Goal: Information Seeking & Learning: Learn about a topic

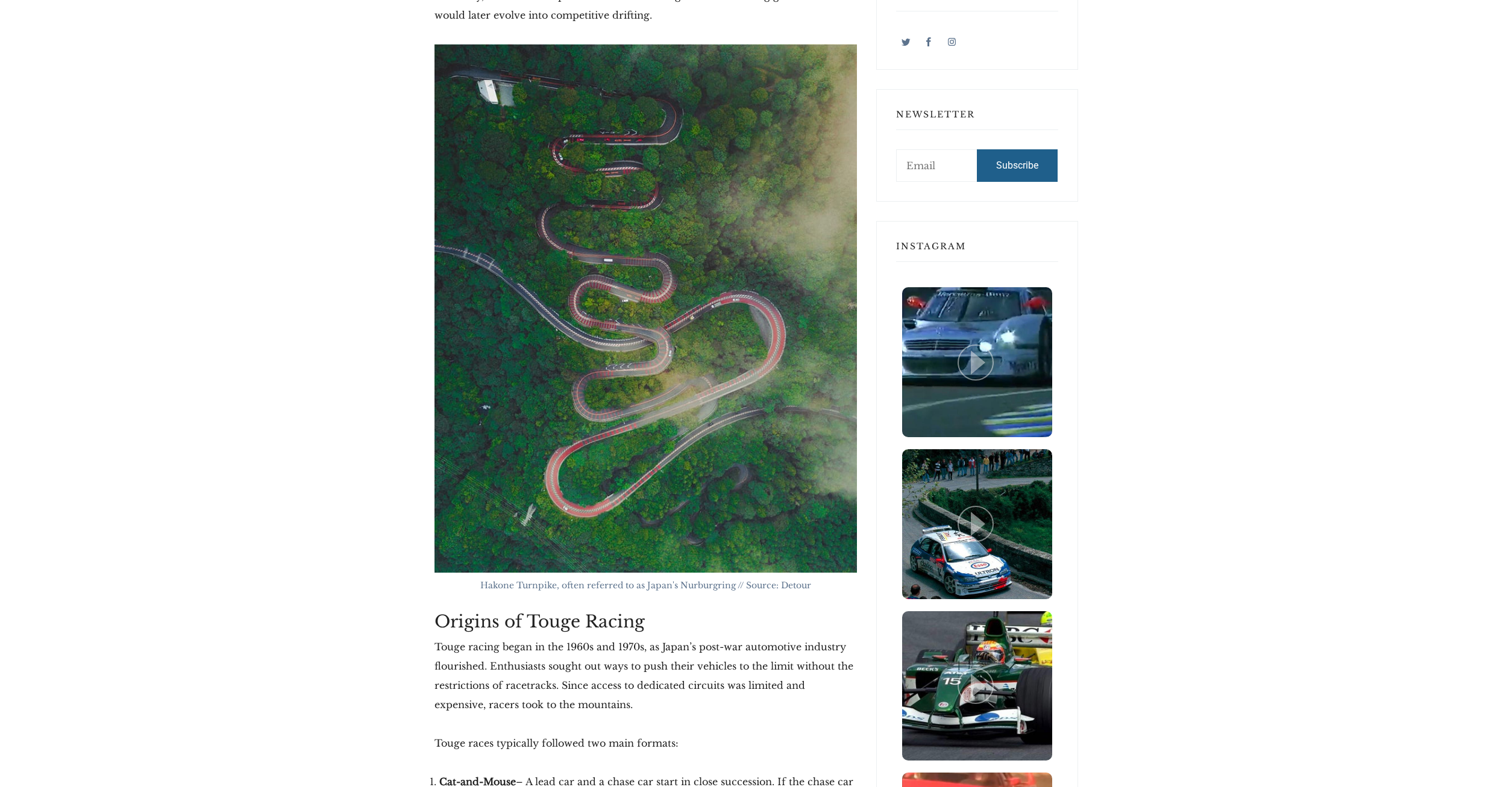
scroll to position [921, 0]
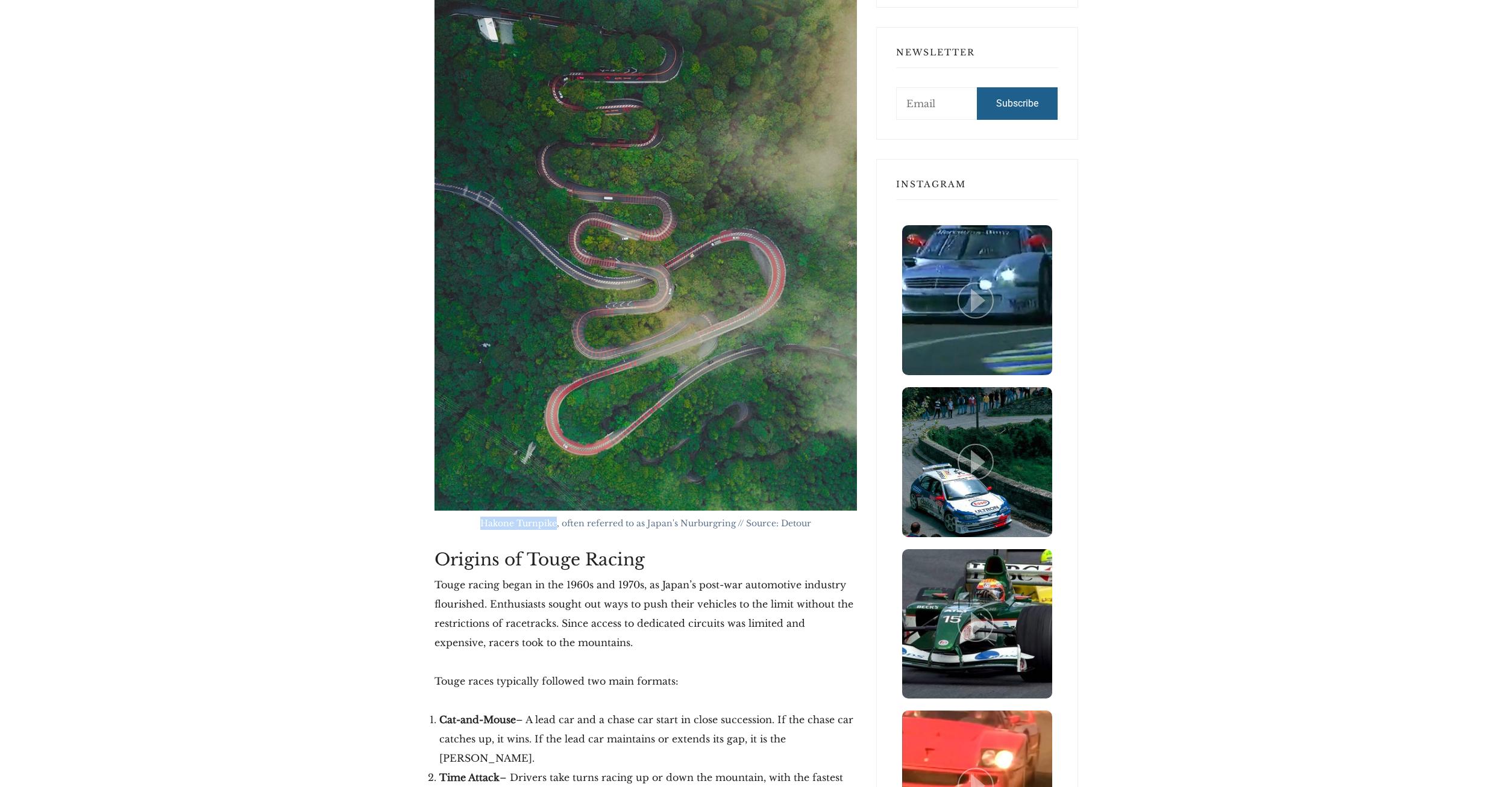
drag, startPoint x: 557, startPoint y: 524, endPoint x: 483, endPoint y: 525, distance: 74.0
click at [483, 525] on span "Hakone Turnpike, often referred to as Japan's Nurburgring // Source: Detour" at bounding box center [646, 523] width 331 height 11
copy span "Hakone Turnpike"
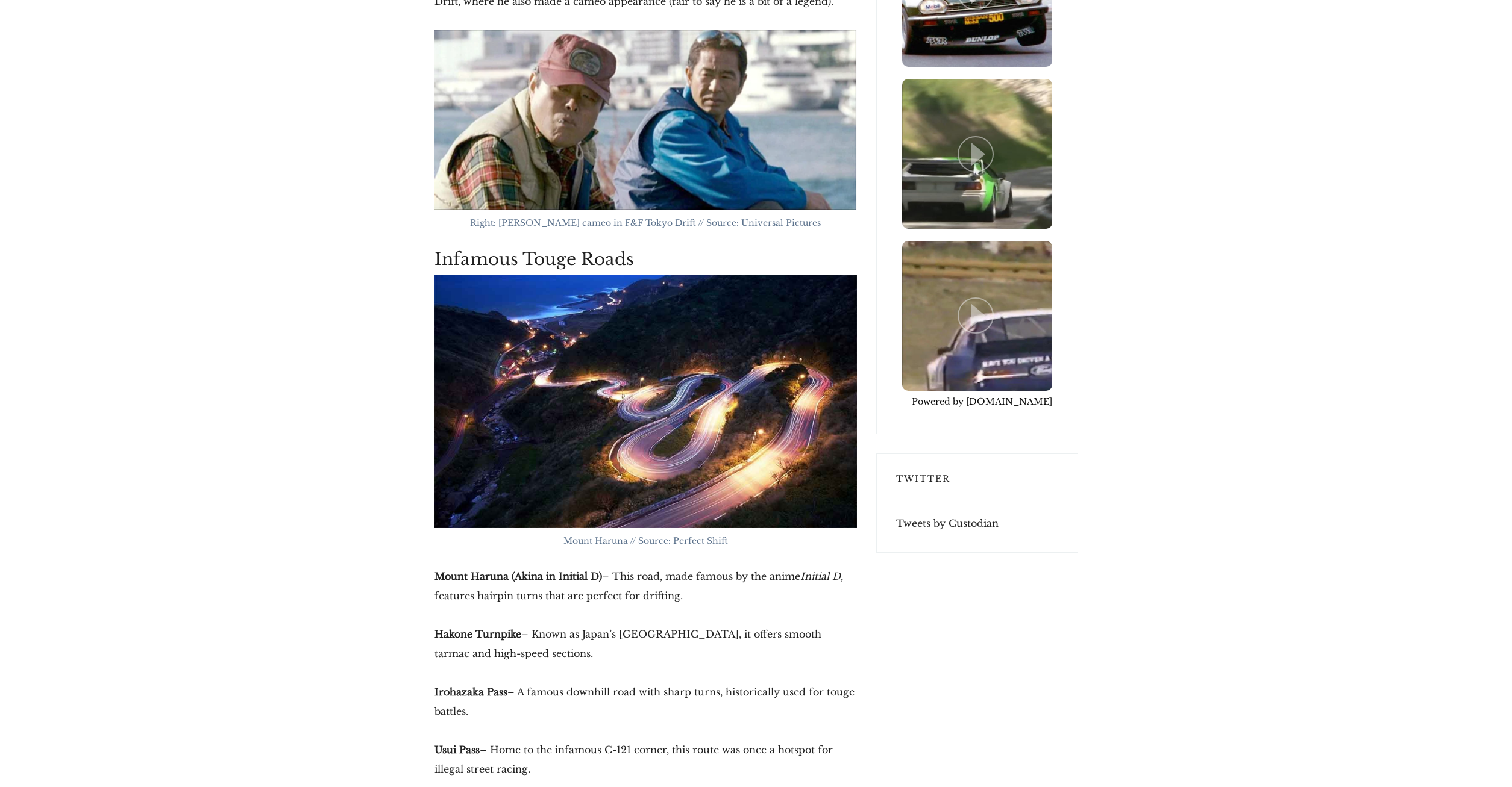
scroll to position [3010, 0]
drag, startPoint x: 509, startPoint y: 558, endPoint x: 432, endPoint y: 556, distance: 77.0
click at [432, 556] on div "[DATE] Touge Driving: How Japan’s Mountain Roads Became the Birthplace of Drift…" at bounding box center [645, 149] width 441 height 5901
copy strong "[GEOGRAPHIC_DATA]"
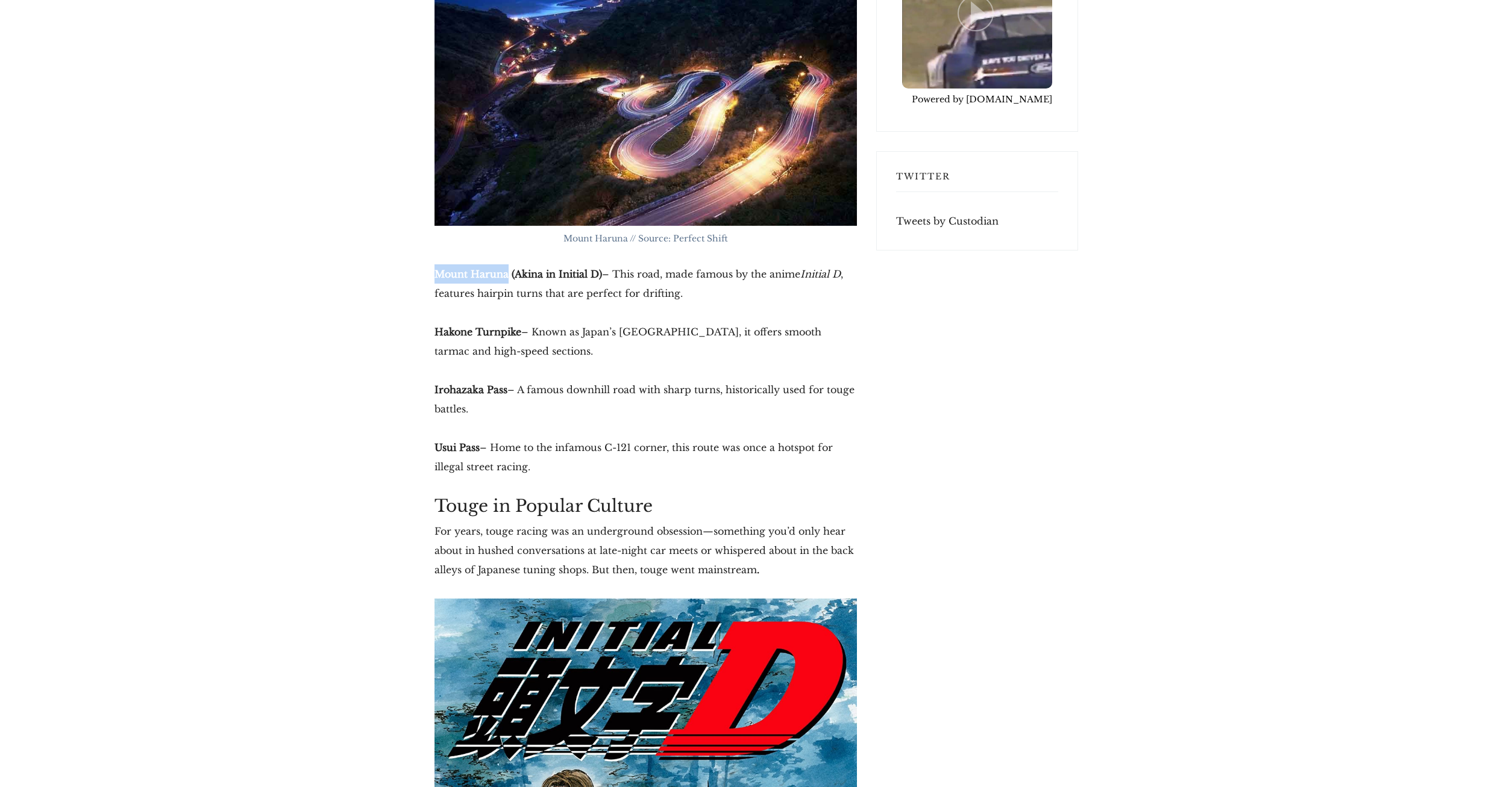
scroll to position [3317, 0]
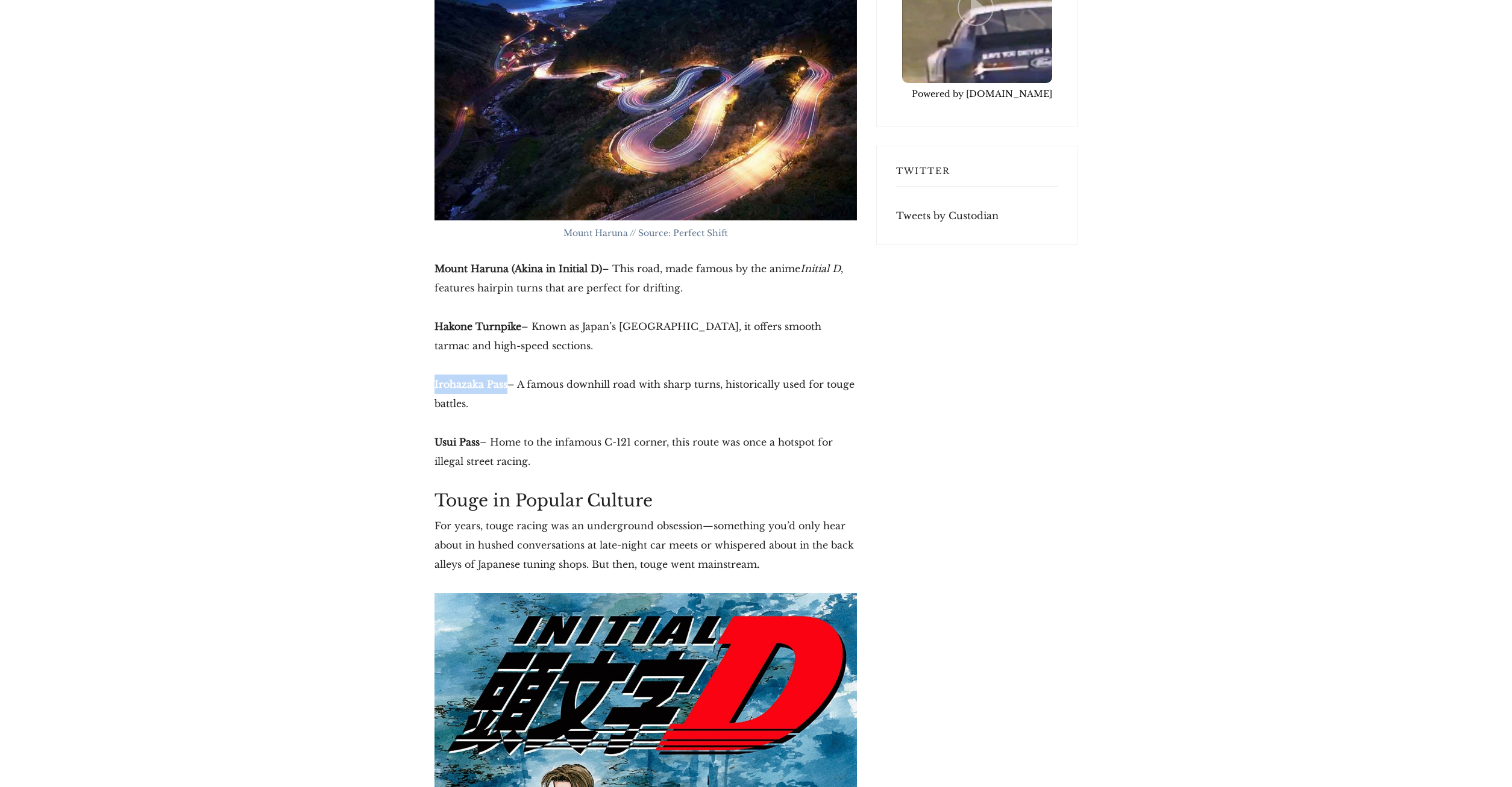
drag, startPoint x: 509, startPoint y: 365, endPoint x: 444, endPoint y: 362, distance: 65.1
click at [434, 378] on strong "Irohazaka Pass" at bounding box center [471, 384] width 73 height 12
copy strong "Irohazaka Pass"
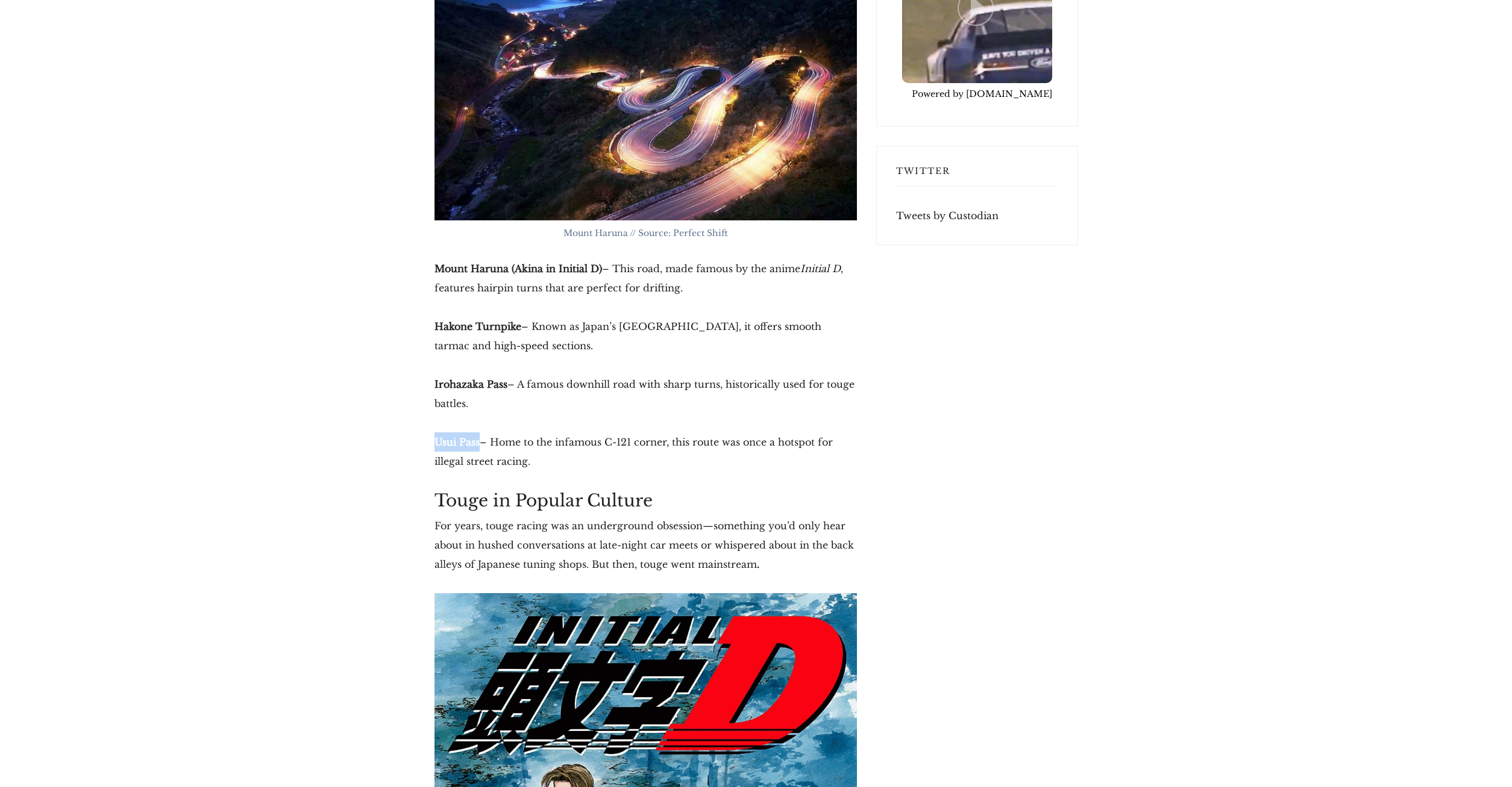
drag, startPoint x: 482, startPoint y: 424, endPoint x: 432, endPoint y: 422, distance: 50.0
copy strong "Usui Pass"
drag, startPoint x: 670, startPoint y: 422, endPoint x: 608, endPoint y: 426, distance: 62.1
click at [608, 432] on p "Usui Pass – Home to the infamous C-121 corner, this route was once a hotspot fo…" at bounding box center [645, 451] width 423 height 38
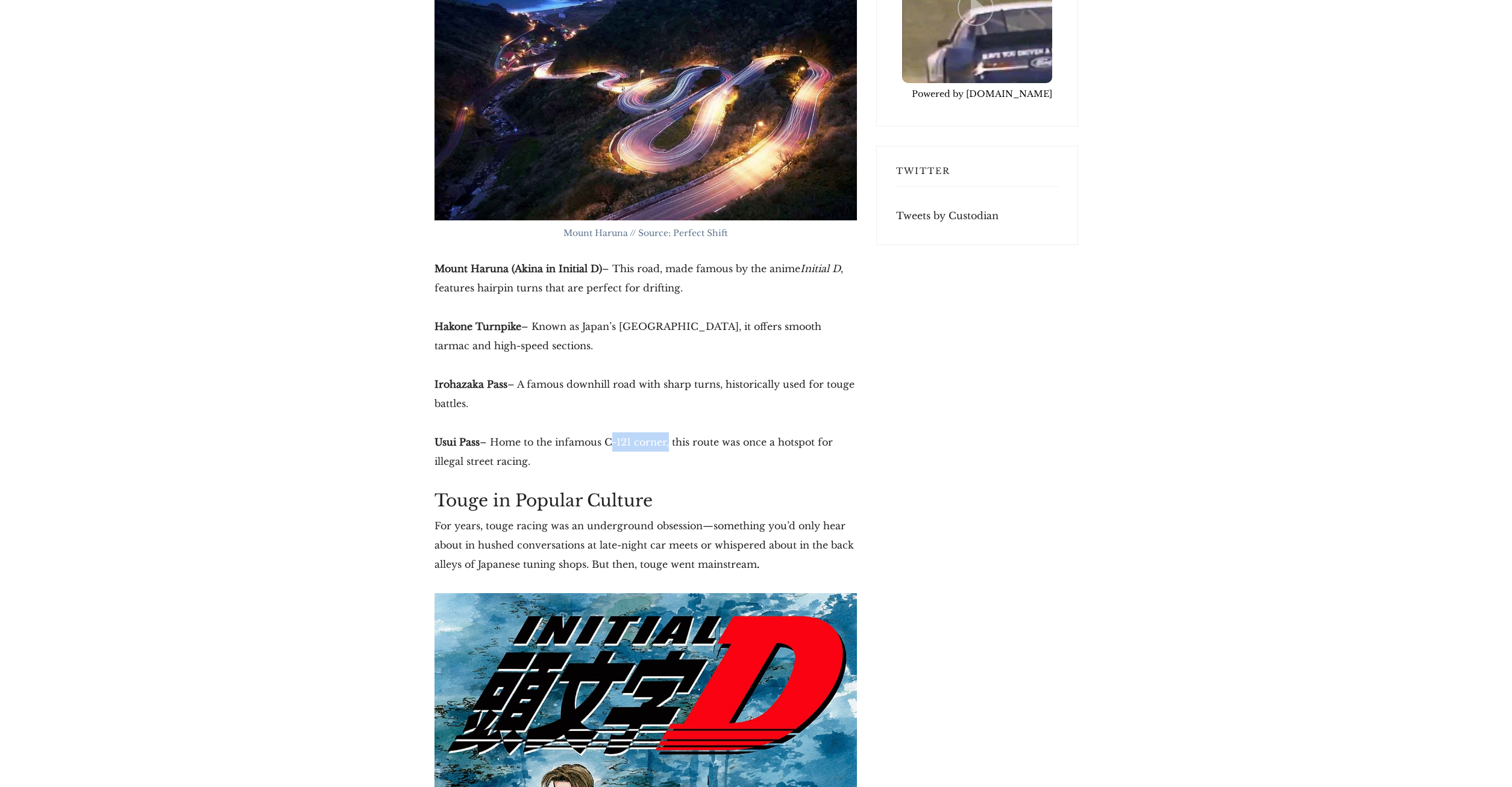
copy p "C-121 corner"
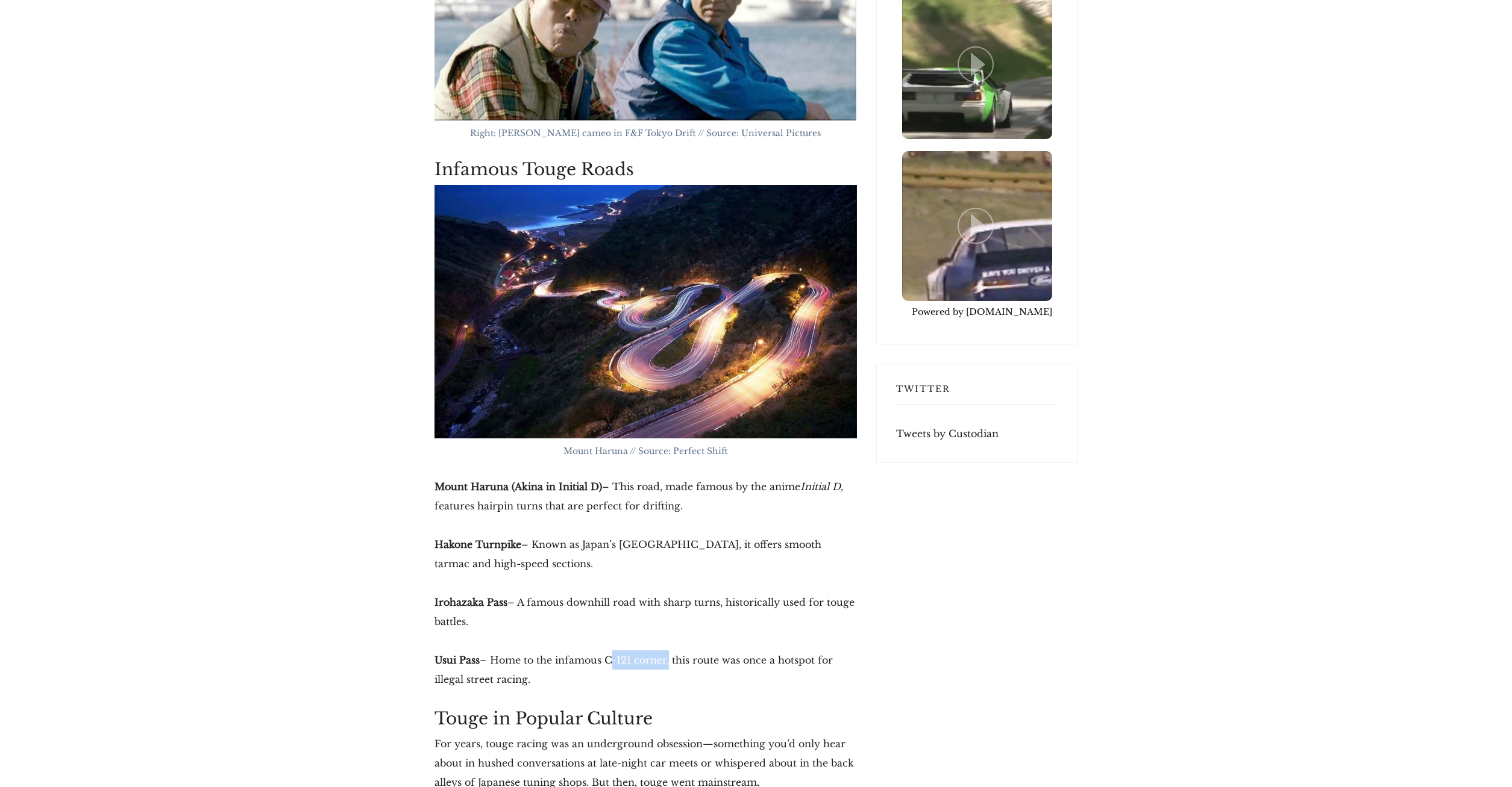
scroll to position [3071, 0]
